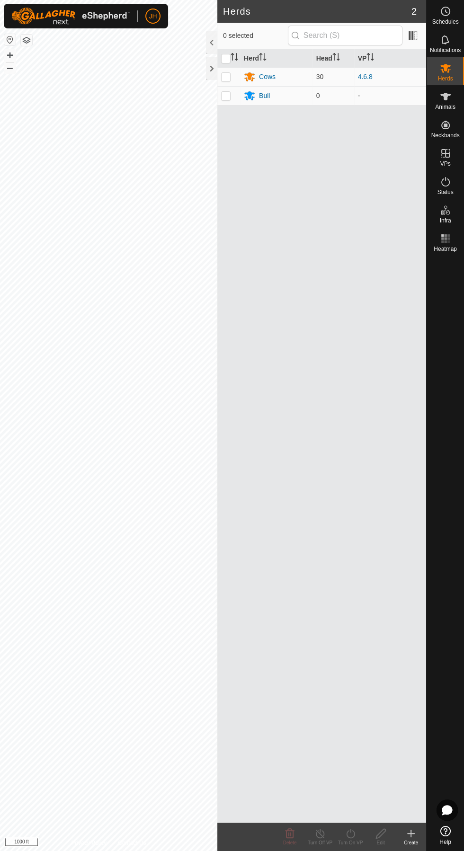
click at [446, 68] on icon at bounding box center [445, 68] width 10 height 9
click at [272, 77] on div "Cows" at bounding box center [267, 77] width 17 height 10
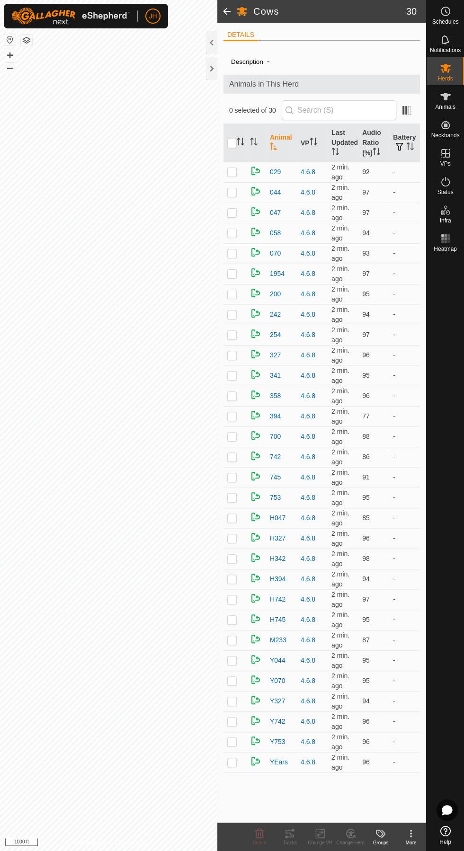
click at [231, 171] on p-checkbox at bounding box center [231, 172] width 9 height 8
checkbox input "true"
click at [232, 212] on p-checkbox at bounding box center [231, 213] width 9 height 8
checkbox input "true"
click at [297, 842] on div "Tracks" at bounding box center [290, 842] width 30 height 7
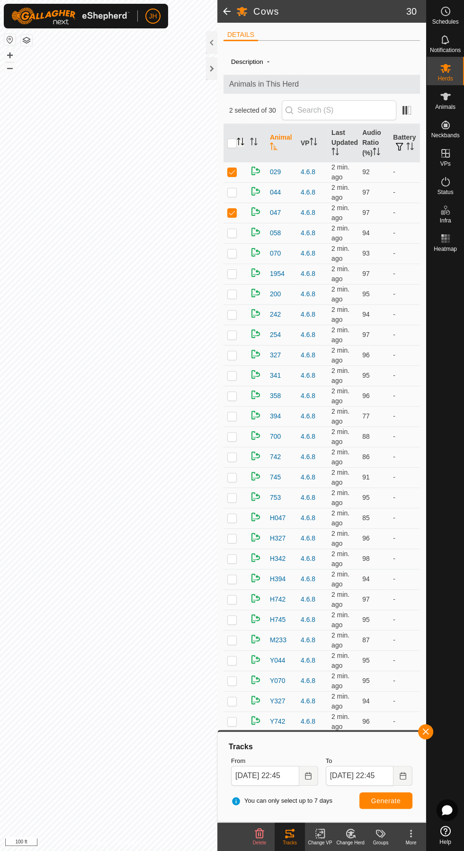
click at [240, 143] on icon "Activate to sort" at bounding box center [241, 142] width 8 height 8
click at [229, 143] on input "checkbox" at bounding box center [231, 143] width 9 height 9
checkbox input "true"
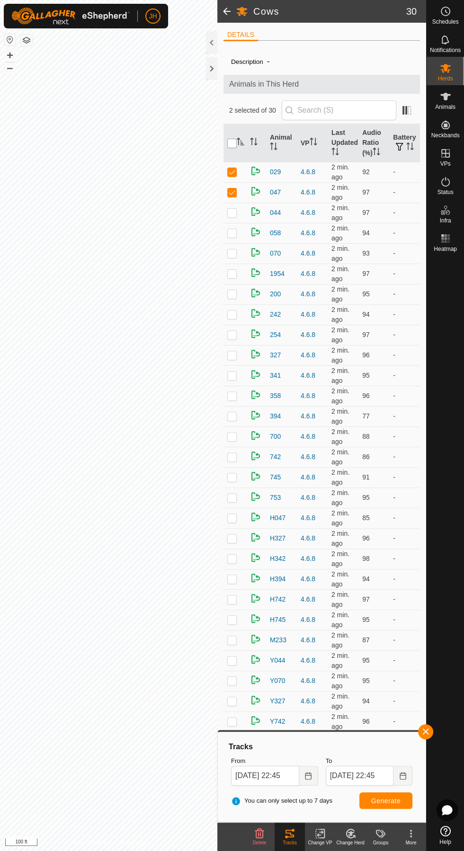
checkbox input "true"
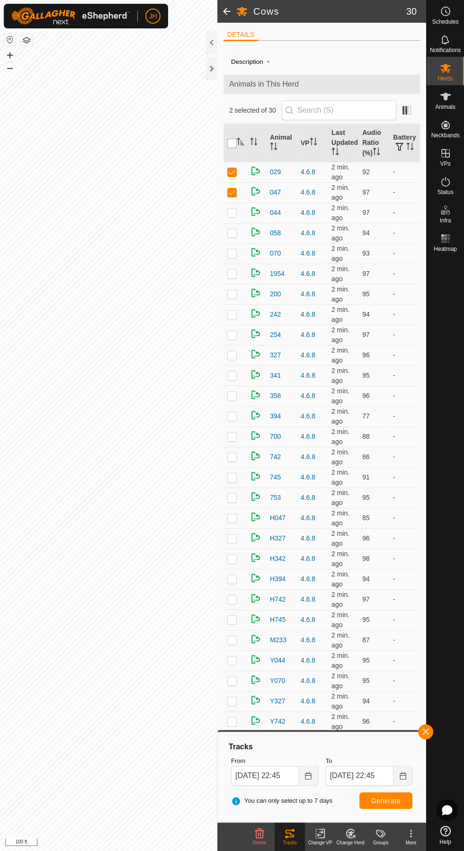
checkbox input "true"
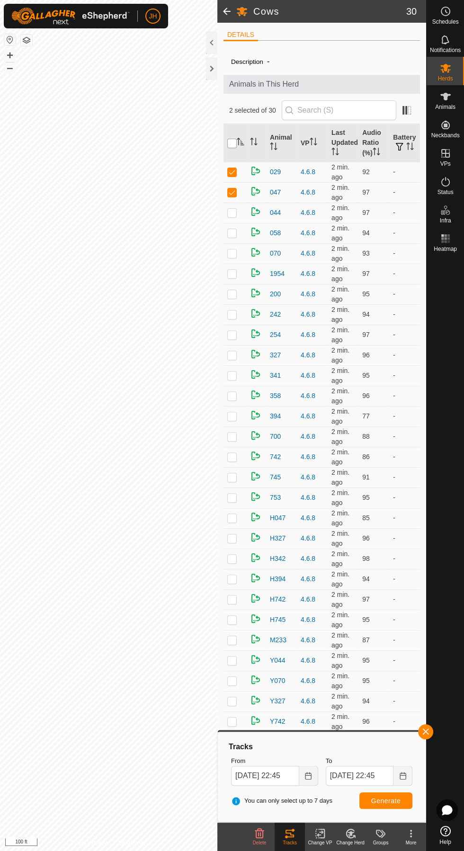
checkbox input "true"
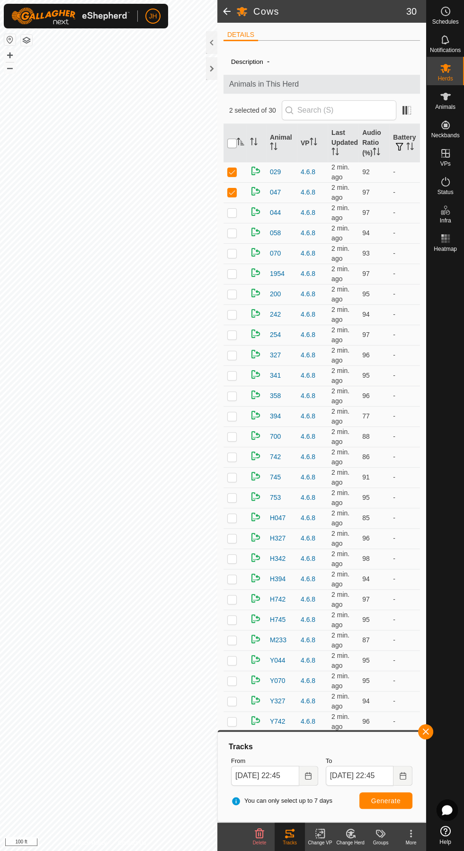
checkbox input "true"
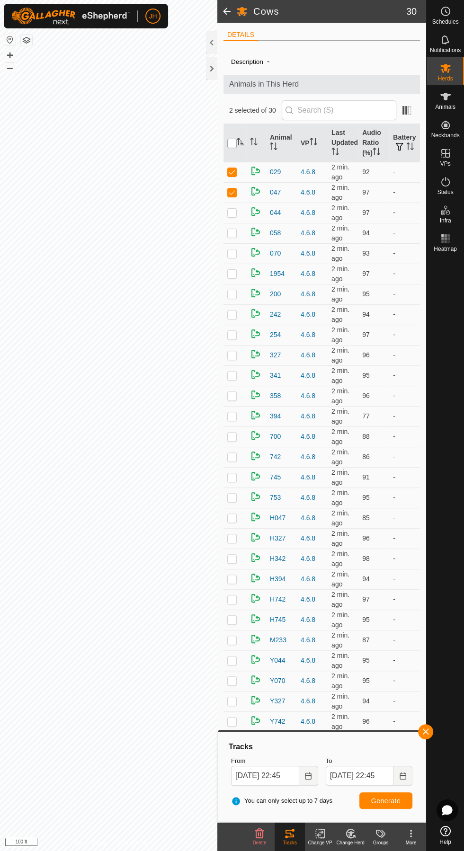
checkbox input "true"
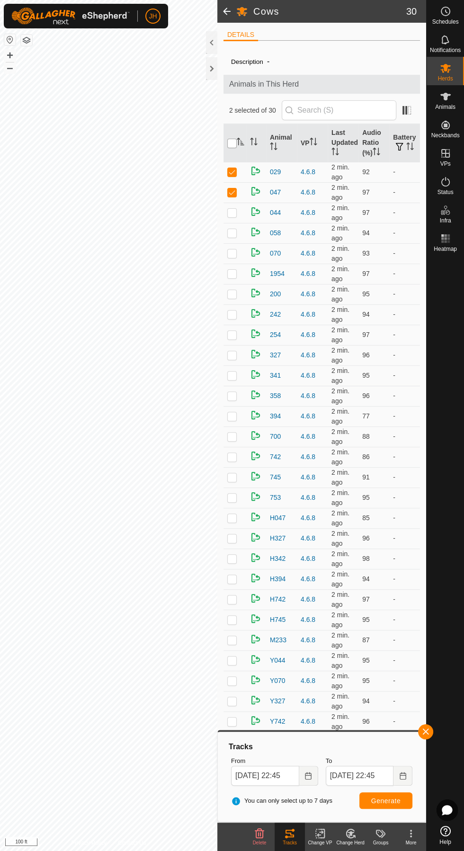
checkbox input "true"
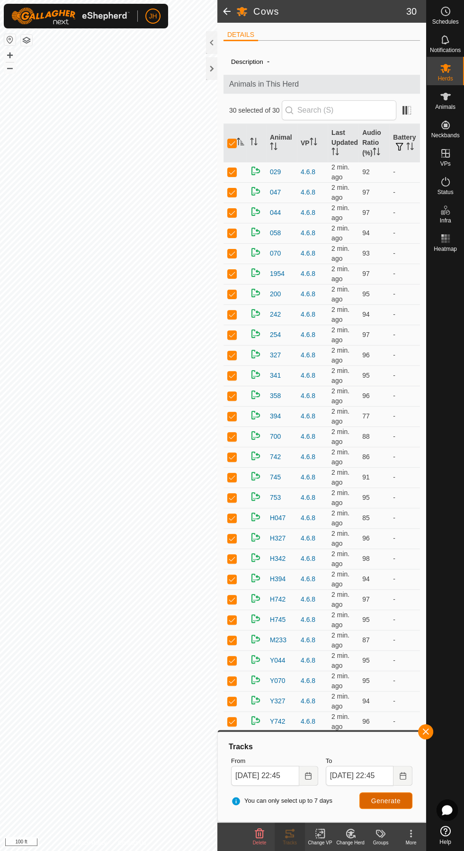
click at [405, 796] on button "Generate" at bounding box center [385, 801] width 53 height 17
click at [312, 776] on button "Choose Date" at bounding box center [308, 776] width 19 height 20
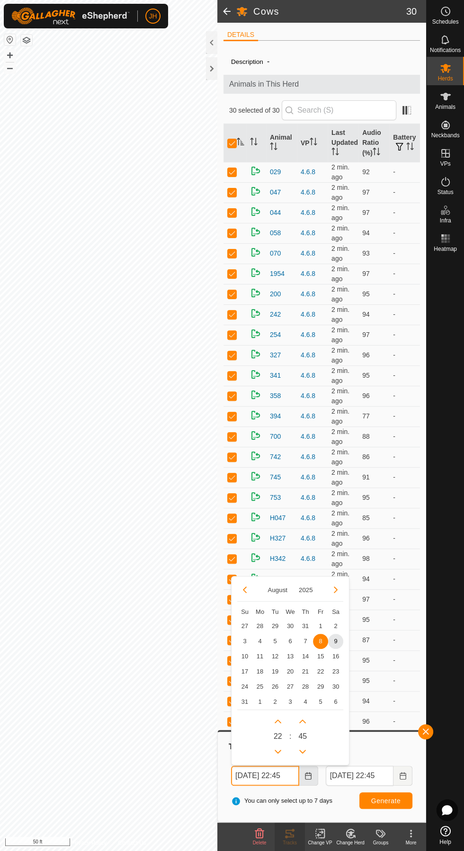
scroll to position [0, 5]
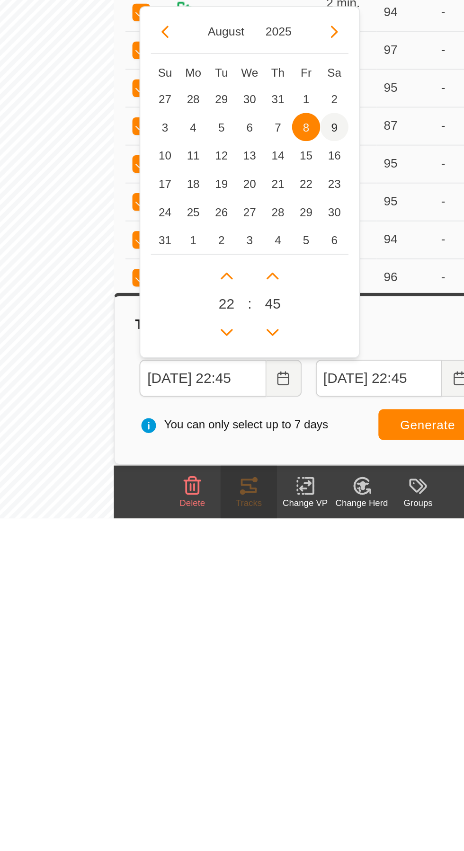
click at [335, 641] on span "9" at bounding box center [335, 640] width 15 height 15
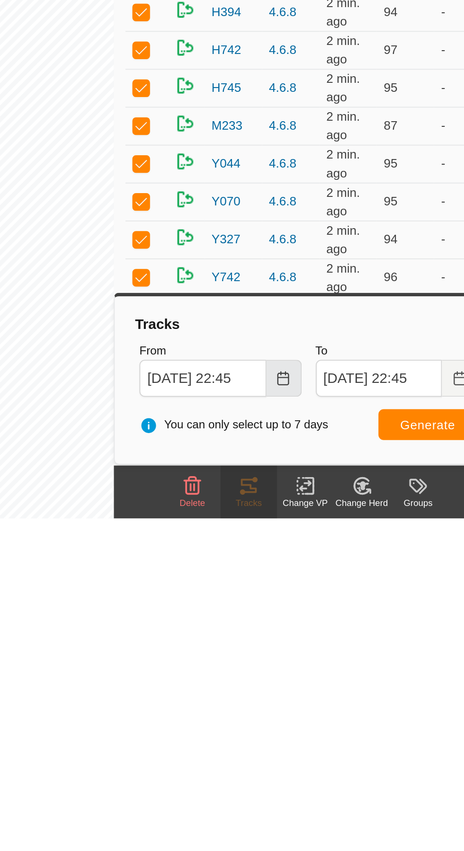
click at [309, 776] on icon "Choose Date" at bounding box center [308, 776] width 6 height 8
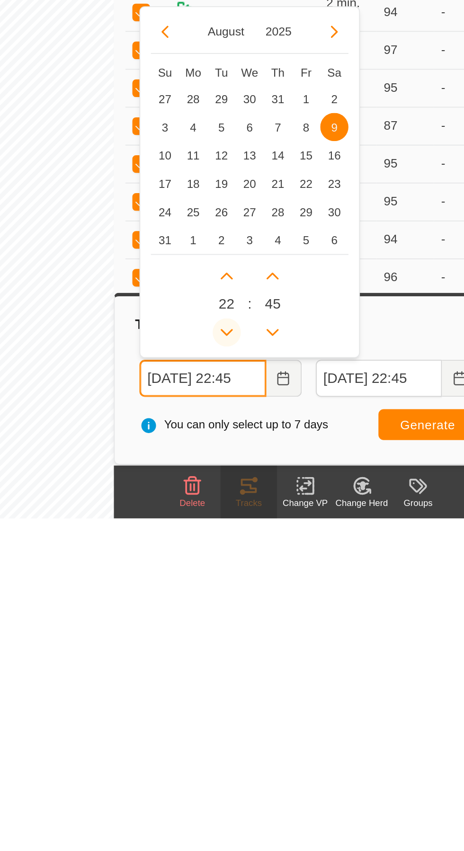
click at [283, 749] on button "Previous Hour" at bounding box center [277, 751] width 15 height 15
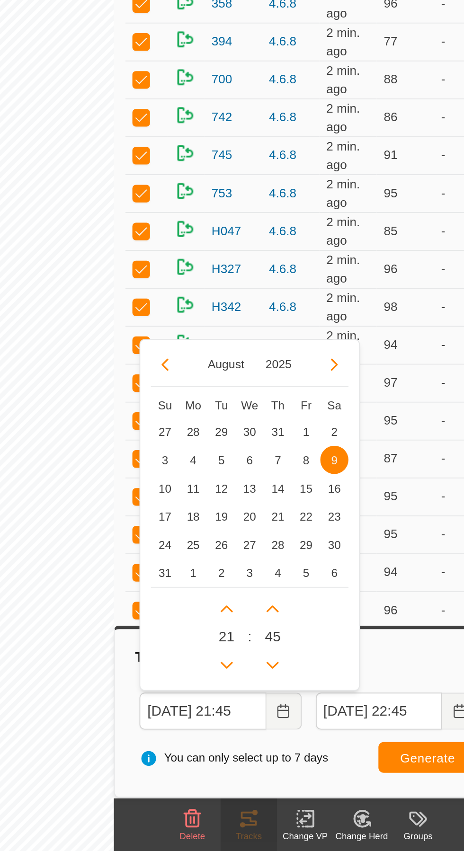
click at [282, 744] on p-button "Previous Hour" at bounding box center [277, 751] width 15 height 15
click at [278, 751] on icon "Previous Hour" at bounding box center [278, 752] width 8 height 8
click at [284, 756] on p-button "Previous Hour" at bounding box center [277, 751] width 15 height 15
type input "[DATE] 17:45"
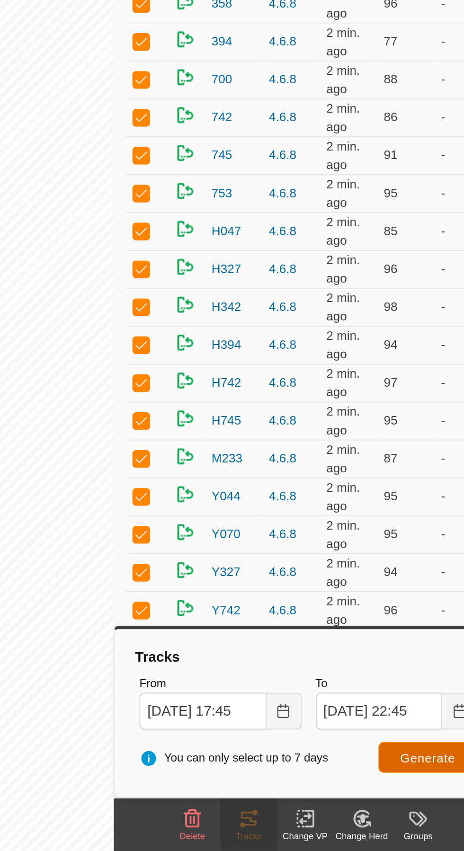
click at [384, 800] on span "Generate" at bounding box center [385, 801] width 29 height 8
click at [313, 778] on button "Choose Date" at bounding box center [308, 776] width 19 height 20
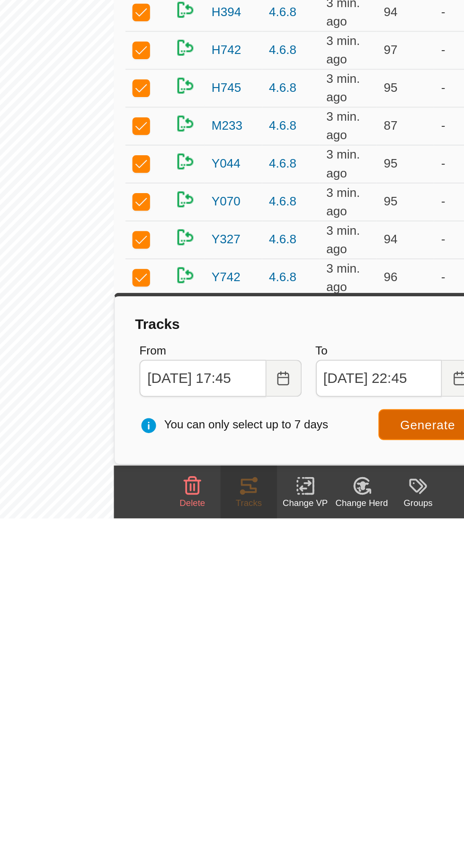
click at [389, 801] on span "Generate" at bounding box center [385, 801] width 29 height 8
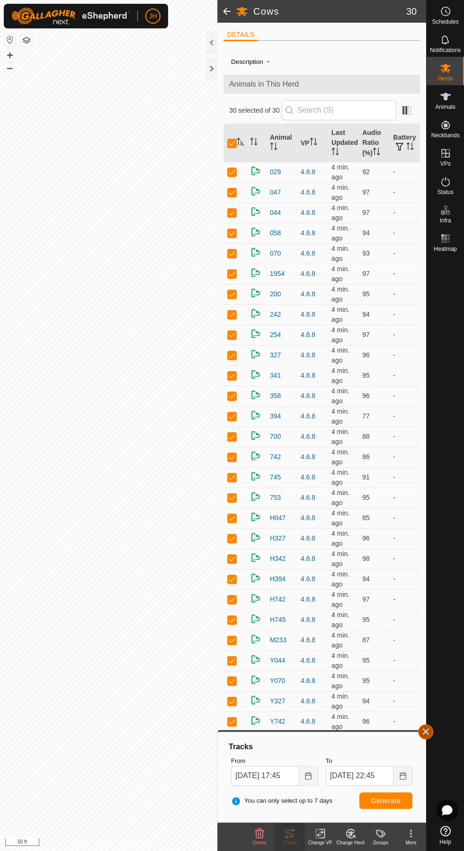
click at [426, 732] on span "button" at bounding box center [426, 732] width 8 height 8
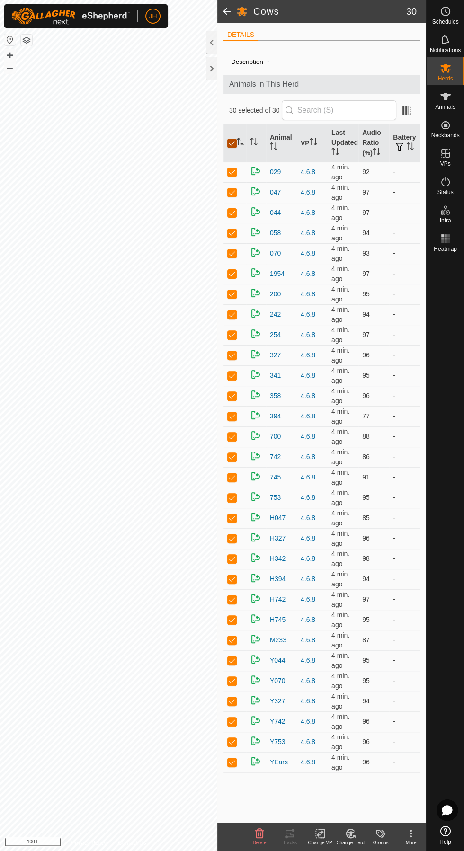
click at [235, 142] on input "checkbox" at bounding box center [231, 143] width 9 height 9
checkbox input "false"
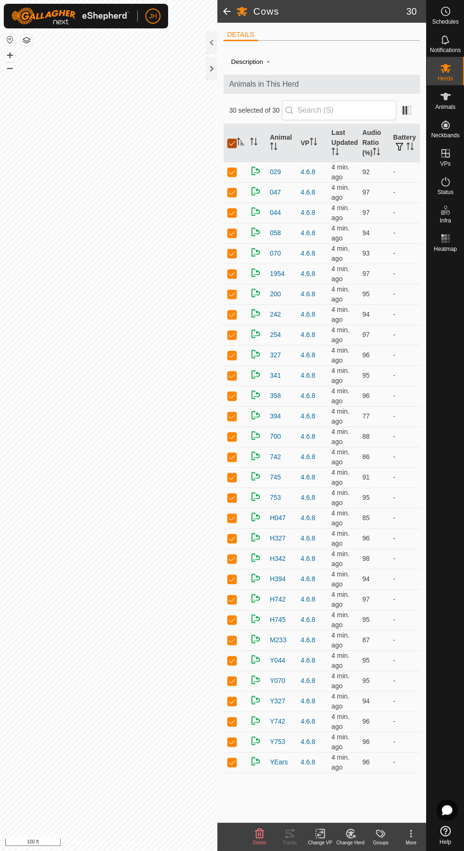
checkbox input "false"
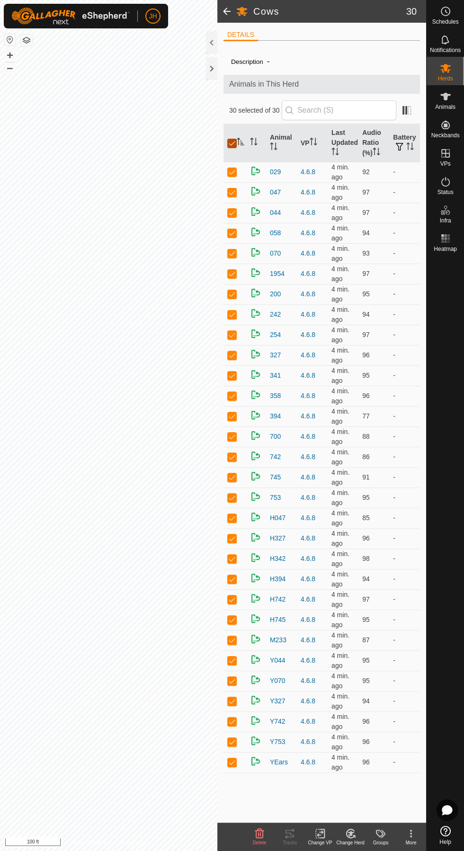
checkbox input "false"
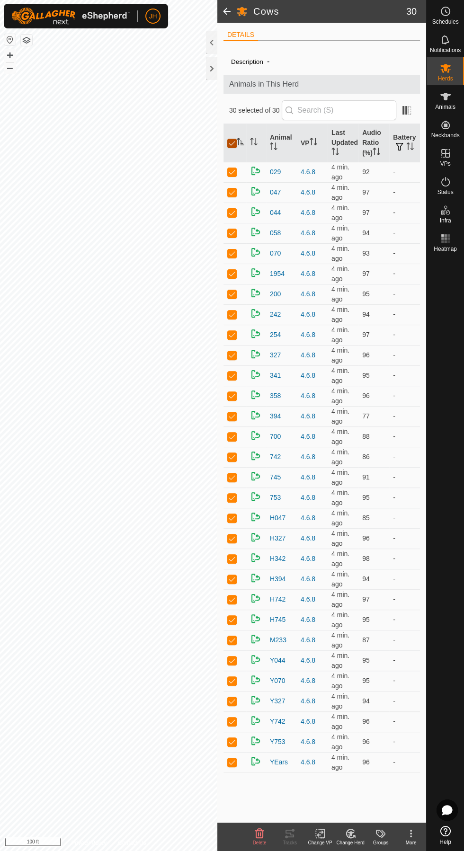
checkbox input "false"
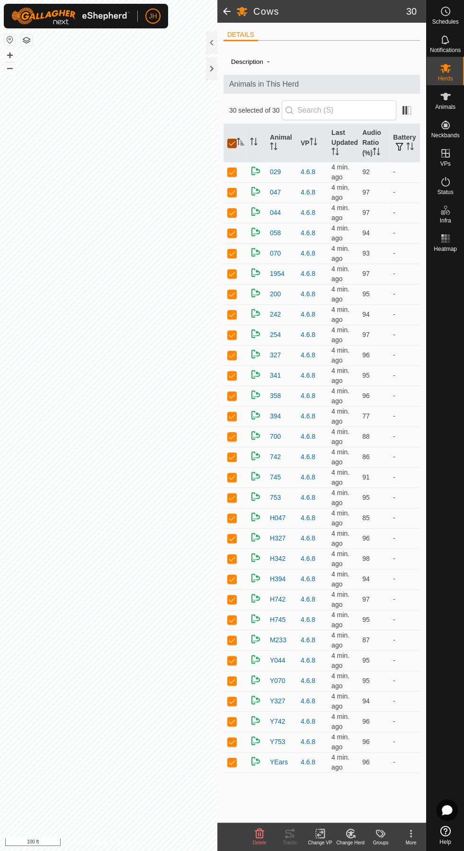
checkbox input "false"
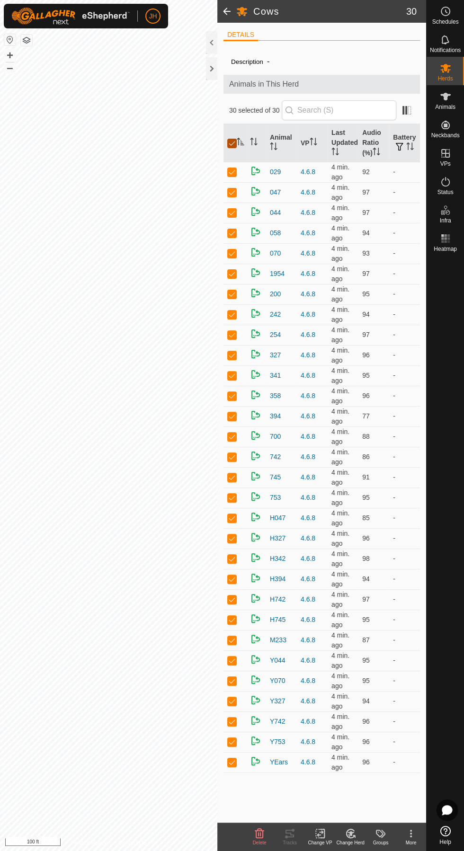
checkbox input "false"
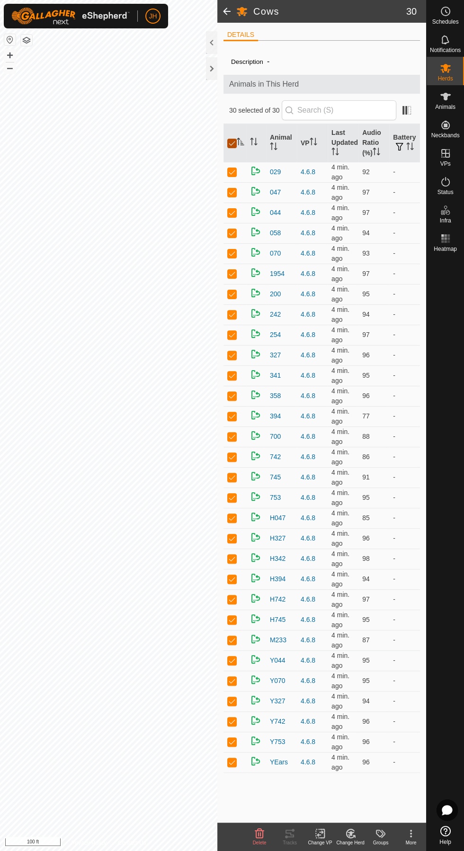
checkbox input "false"
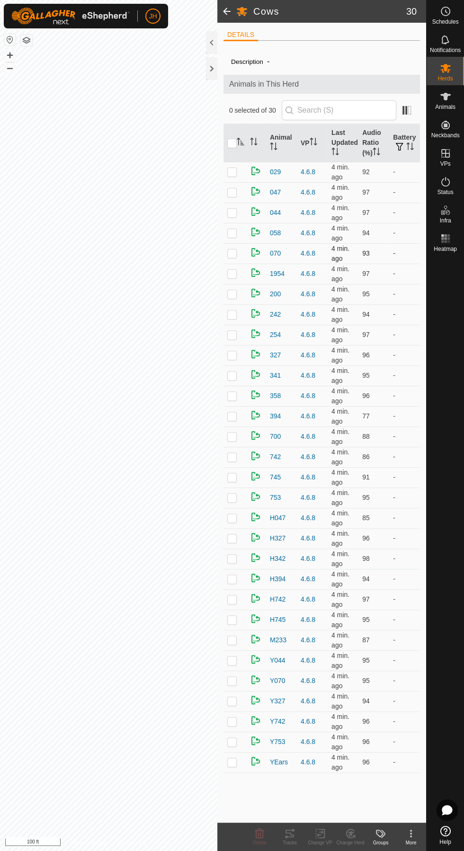
click at [231, 250] on p-checkbox at bounding box center [231, 254] width 9 height 8
checkbox input "true"
click at [288, 829] on icon at bounding box center [289, 833] width 11 height 11
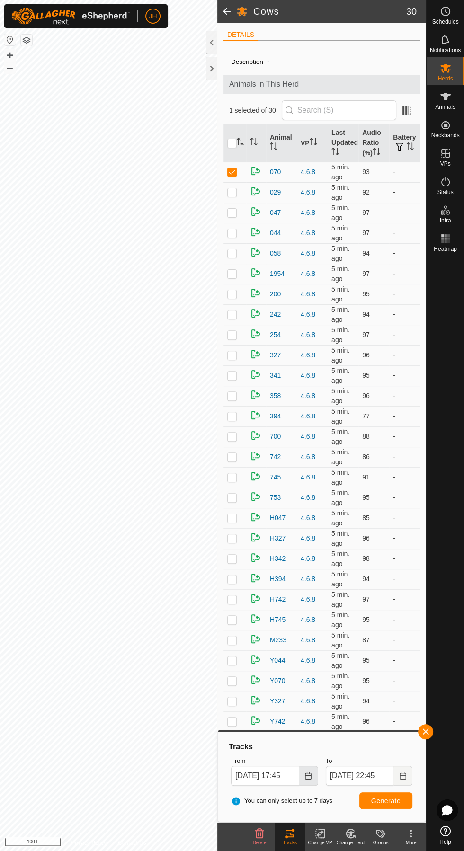
click at [308, 776] on icon "Choose Date" at bounding box center [308, 776] width 8 height 8
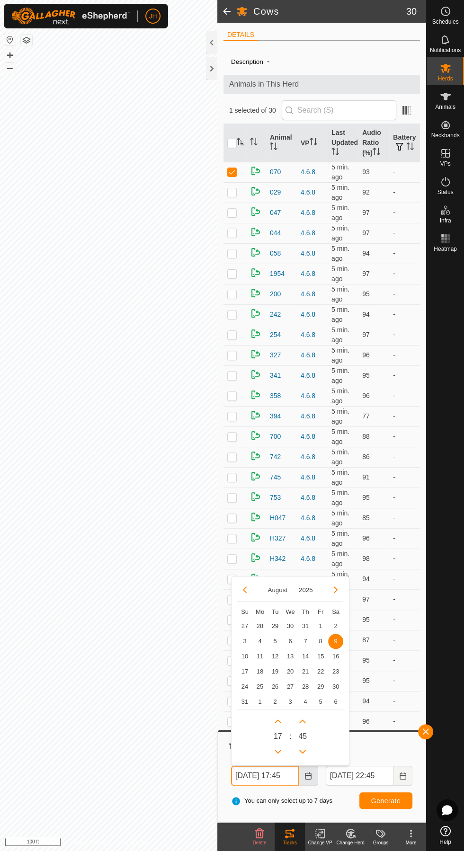
scroll to position [0, 5]
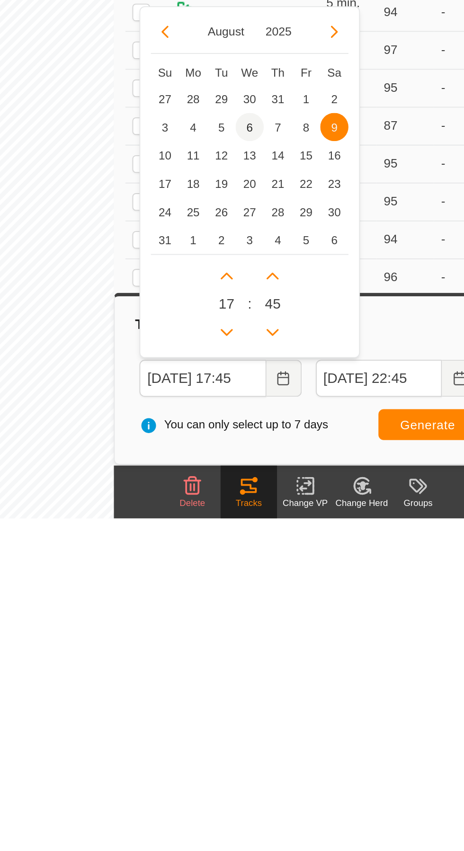
click at [290, 641] on span "6" at bounding box center [290, 640] width 15 height 15
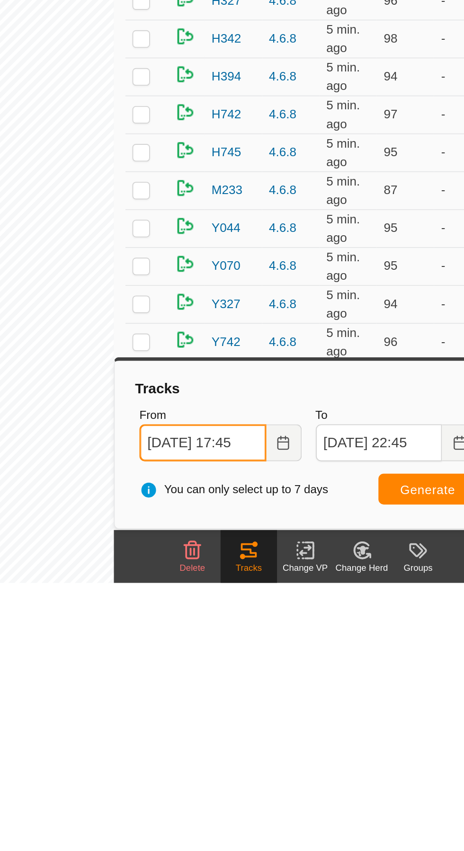
scroll to position [0, 0]
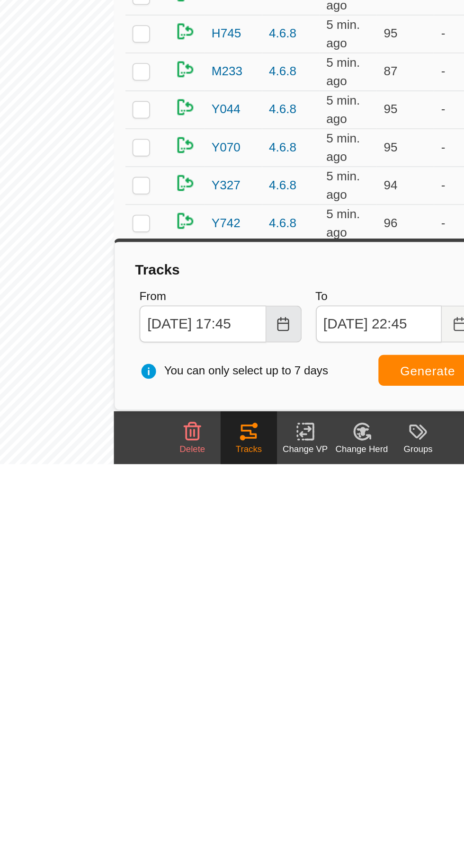
click at [312, 777] on button "Choose Date" at bounding box center [308, 776] width 19 height 20
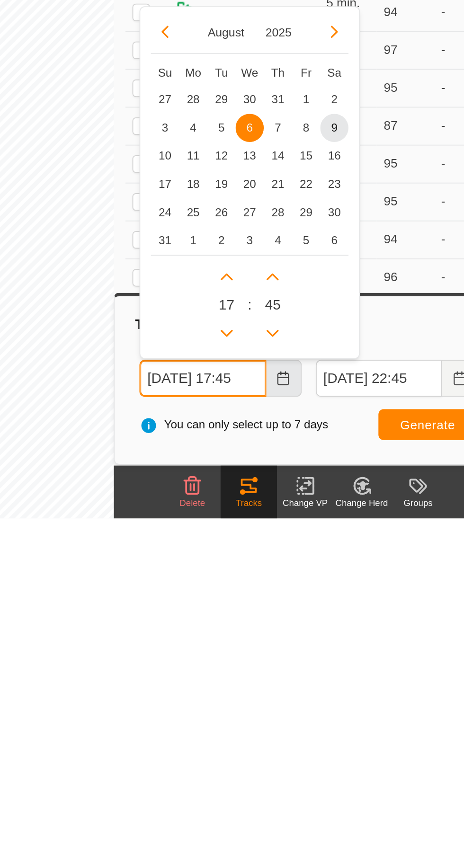
scroll to position [0, 5]
click at [259, 641] on span "4" at bounding box center [259, 640] width 15 height 15
type input "[DATE] 17:45"
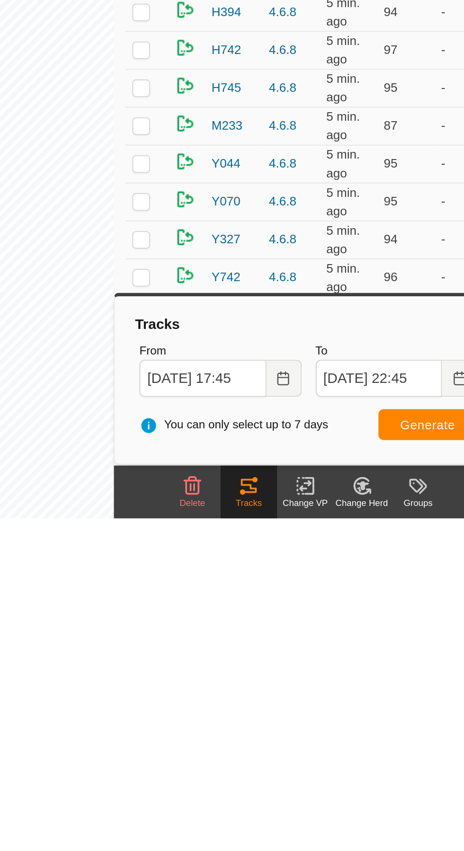
click at [377, 805] on button "Generate" at bounding box center [385, 801] width 53 height 17
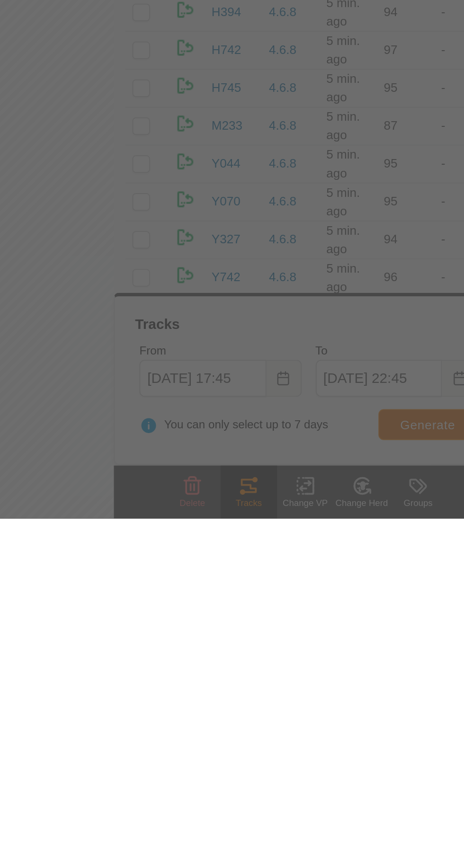
scroll to position [0, 0]
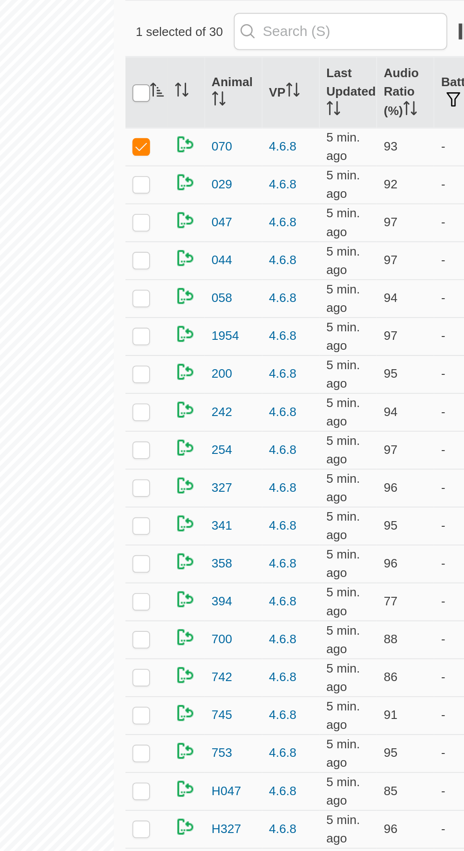
click at [231, 143] on input "checkbox" at bounding box center [231, 143] width 9 height 9
checkbox input "true"
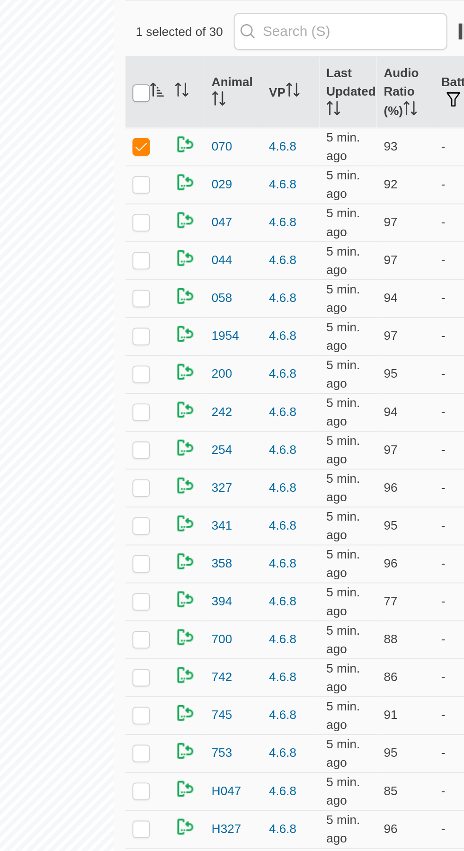
checkbox input "true"
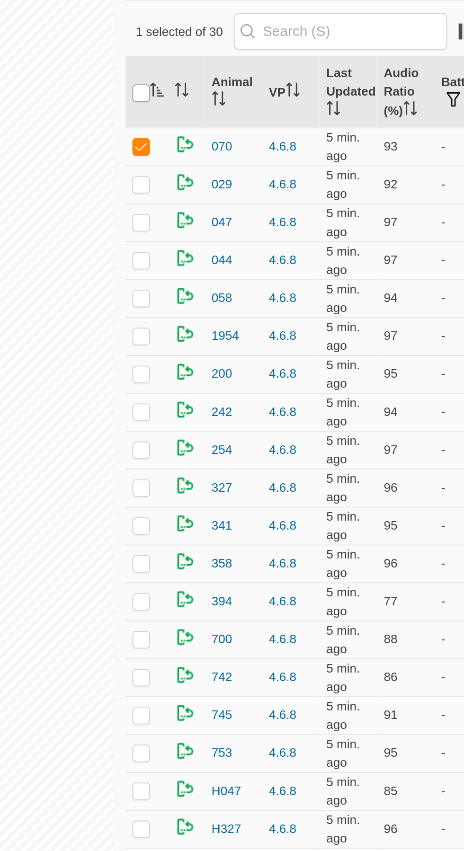
checkbox input "true"
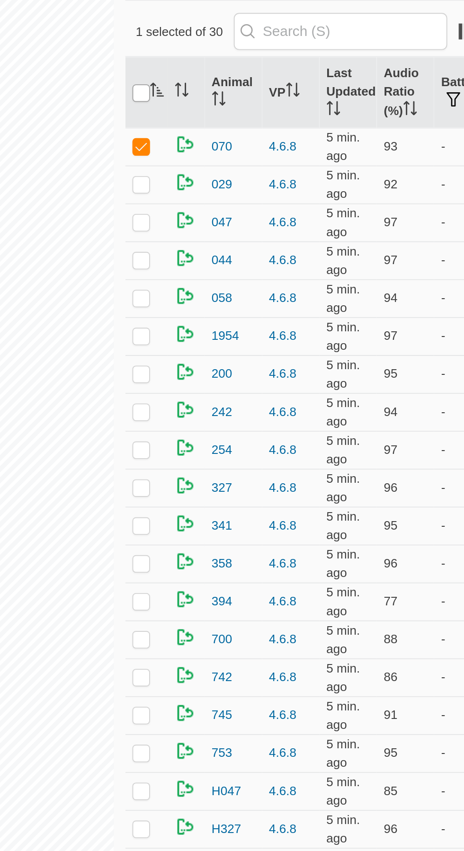
checkbox input "true"
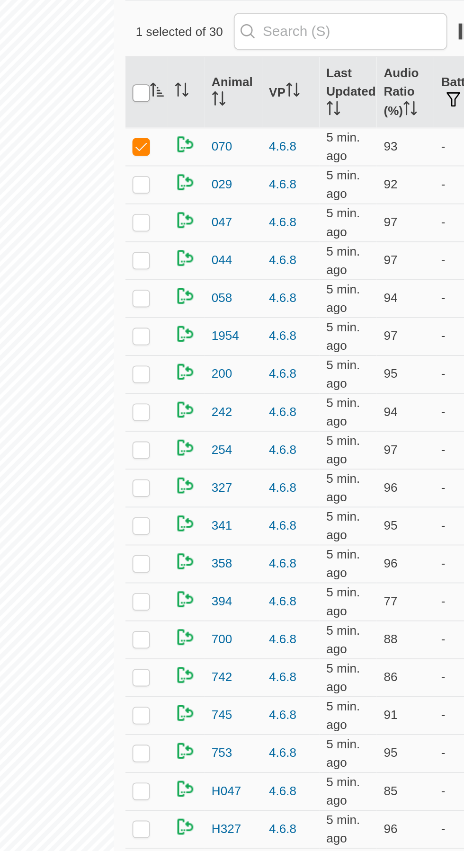
checkbox input "true"
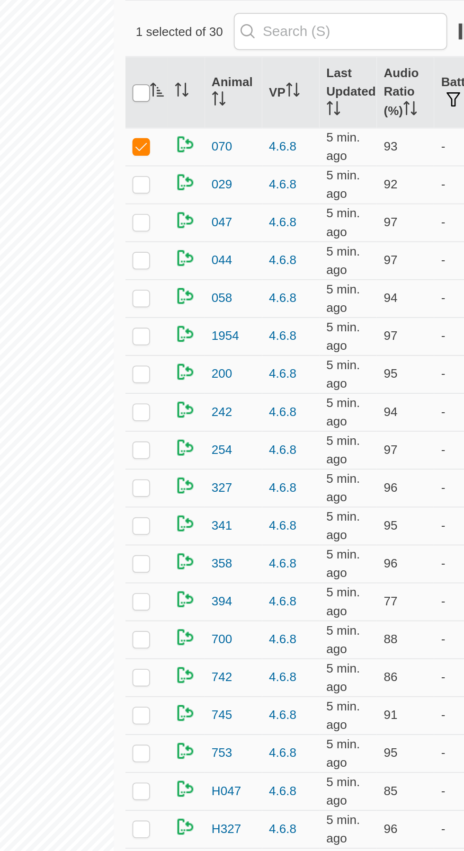
checkbox input "true"
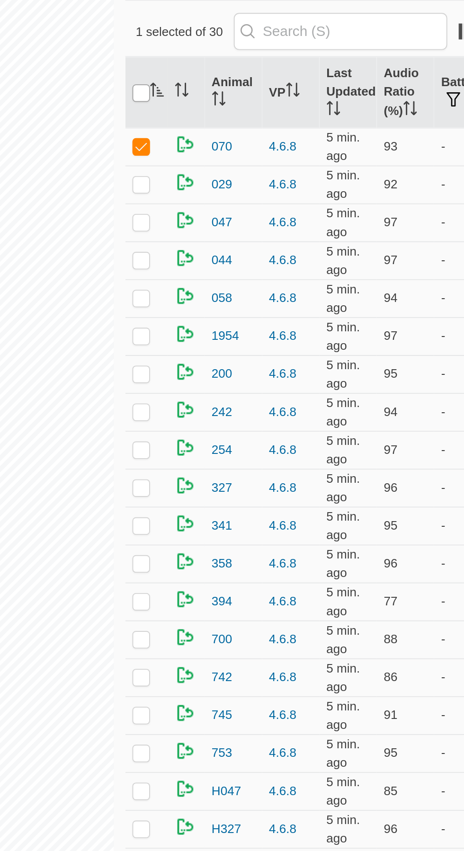
checkbox input "true"
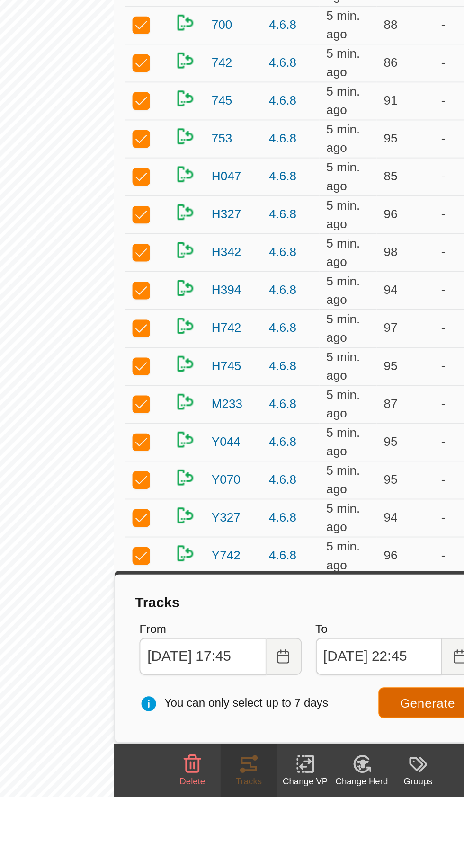
click at [381, 799] on span "Generate" at bounding box center [385, 801] width 29 height 8
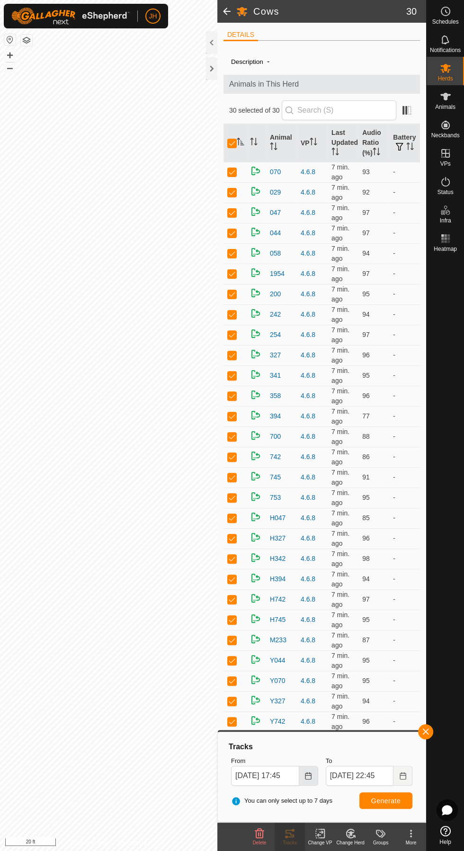
click at [309, 776] on icon "Choose Date" at bounding box center [308, 776] width 8 height 8
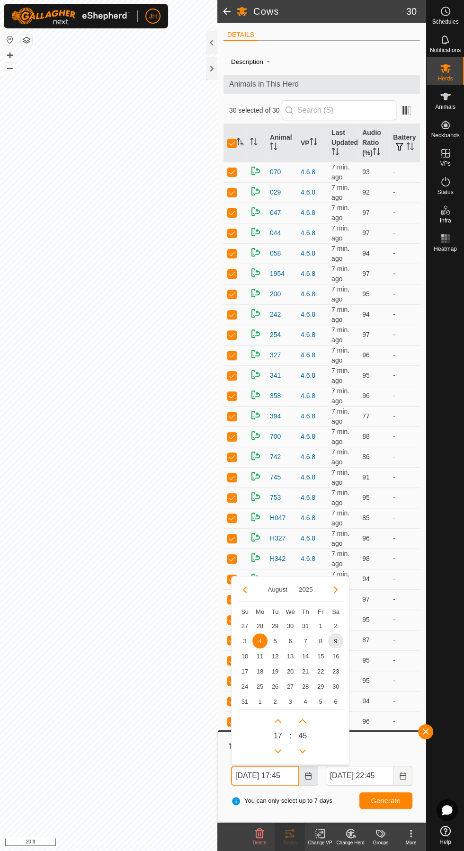
scroll to position [0, 5]
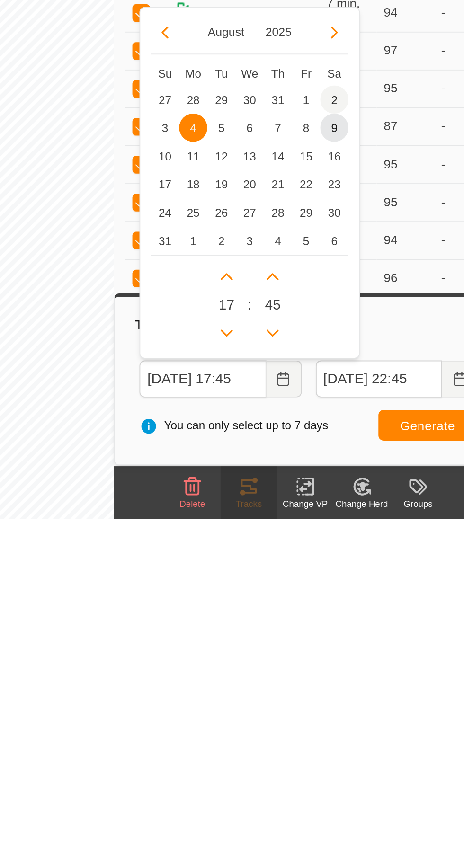
click at [334, 624] on span "2" at bounding box center [335, 625] width 15 height 15
type input "[DATE] 17:45"
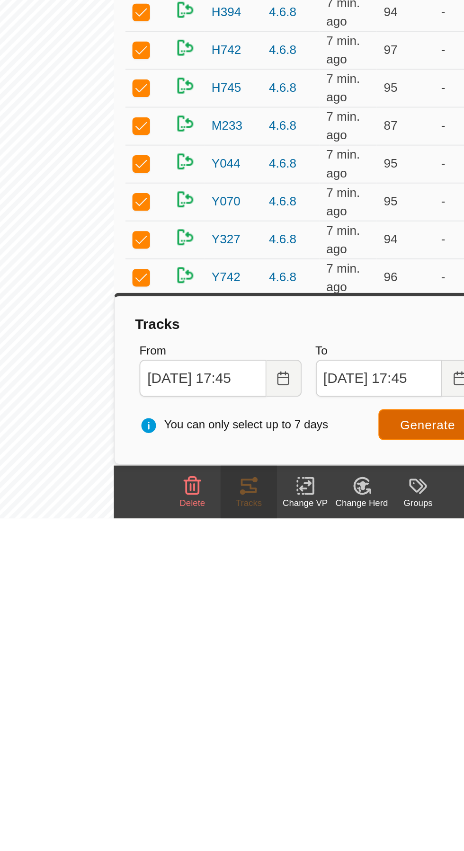
click at [376, 800] on span "Generate" at bounding box center [385, 801] width 29 height 8
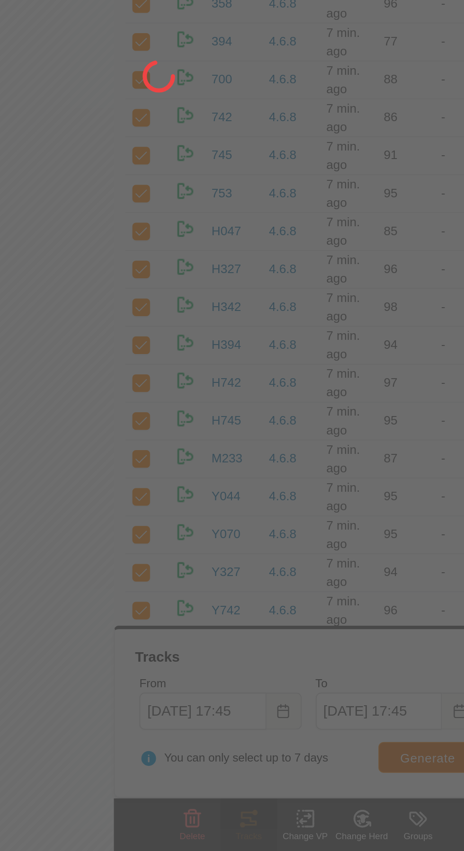
scroll to position [0, 0]
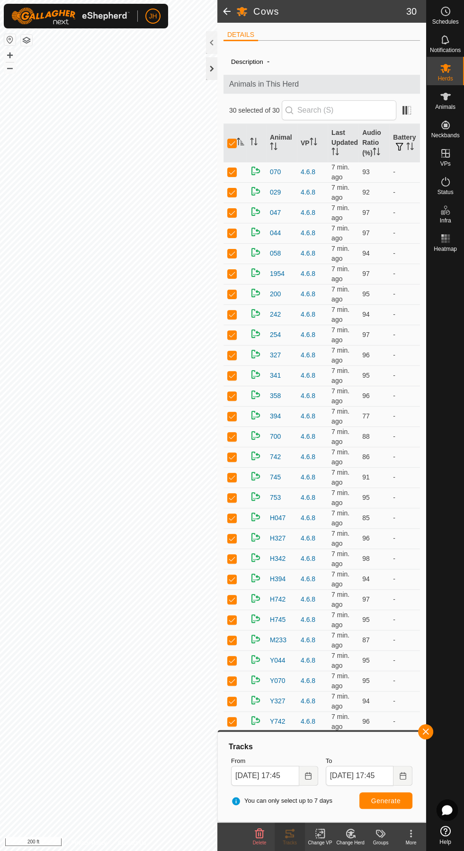
click at [214, 71] on div at bounding box center [211, 68] width 11 height 23
